Goal: Task Accomplishment & Management: Use online tool/utility

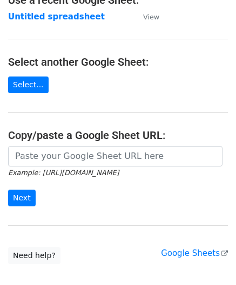
scroll to position [108, 0]
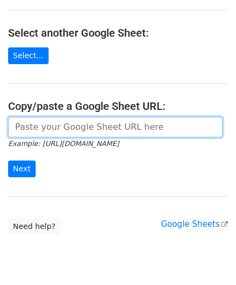
click at [44, 129] on input "url" at bounding box center [115, 127] width 214 height 20
paste input "https://docs.google.com/spreadsheets/d/1wMDaPvUl-RQ6IZVbMUzyoi-m8XPLoghWeF9oVOi…"
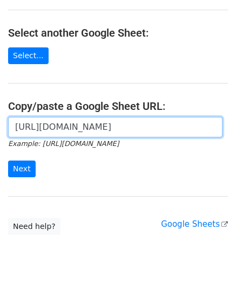
scroll to position [0, 240]
type input "https://docs.google.com/spreadsheets/d/1wMDaPvUl-RQ6IZVbMUzyoi-m8XPLoghWeF9oVOi…"
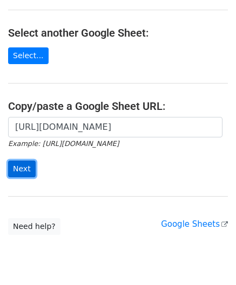
scroll to position [0, 0]
click at [27, 164] on input "Next" at bounding box center [21, 169] width 27 height 17
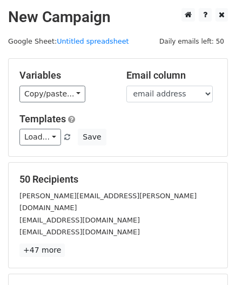
scroll to position [132, 0]
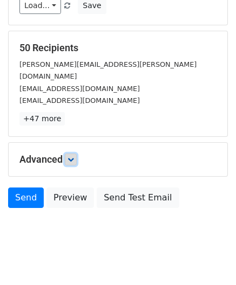
click at [74, 156] on icon at bounding box center [70, 159] width 6 height 6
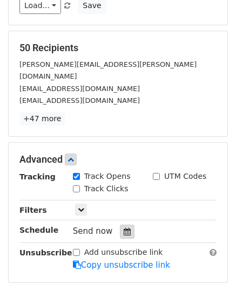
click at [123, 228] on icon at bounding box center [126, 232] width 7 height 8
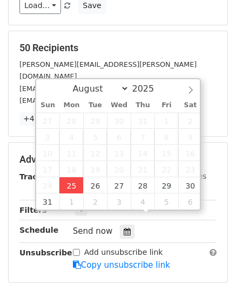
type input "[DATE] 12:00"
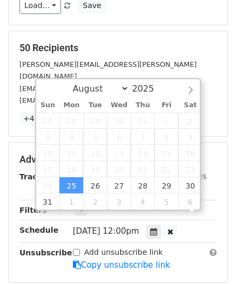
scroll to position [0, 0]
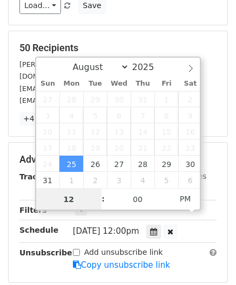
paste input "Hour"
type input "2"
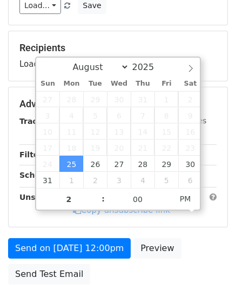
type input "[DATE] 14:00"
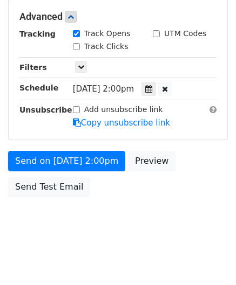
scroll to position [262, 0]
